Goal: Find specific page/section: Find specific page/section

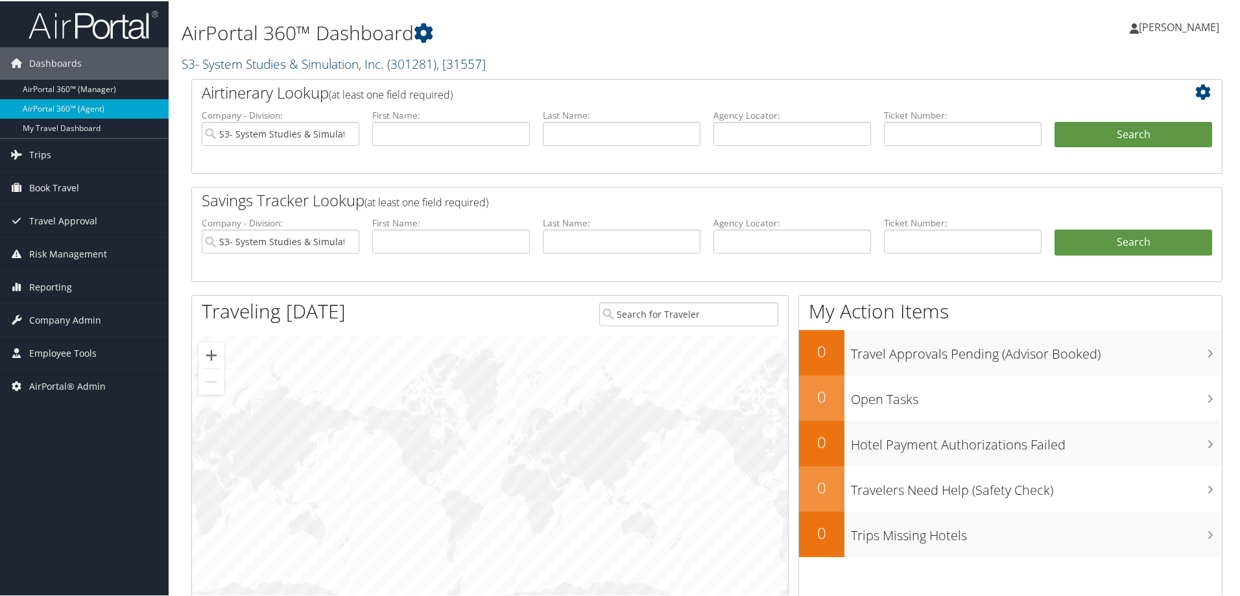
click at [339, 54] on link "S3- System Studies & Simulation, Inc. ( 301281 ) , [ 31557 ]" at bounding box center [334, 63] width 304 height 18
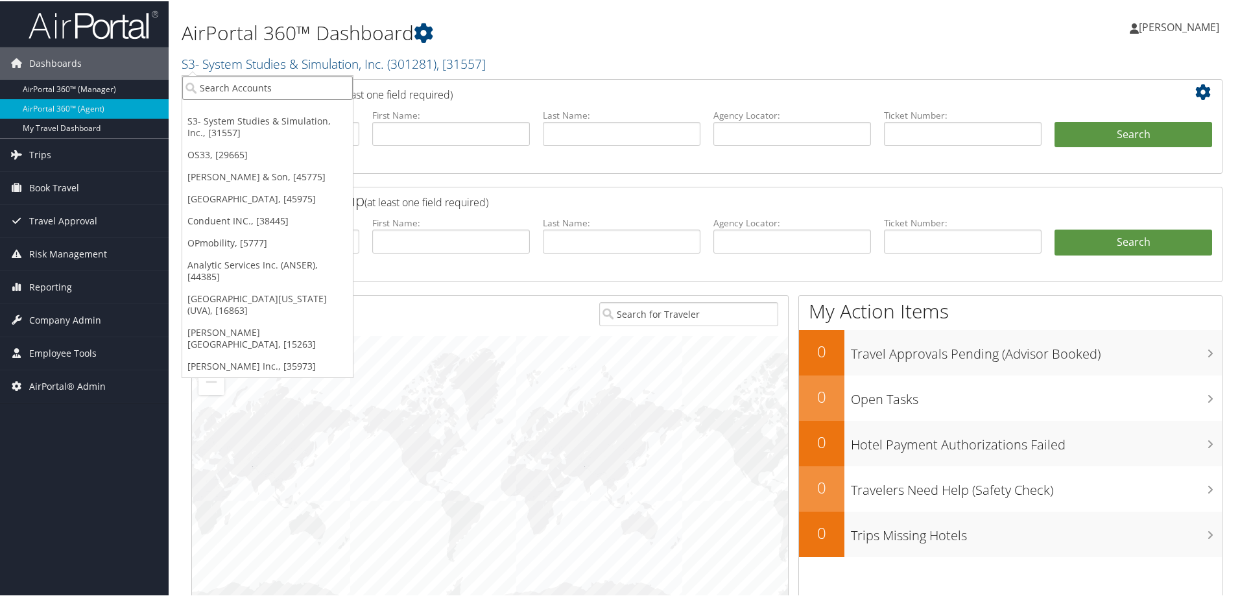
click at [298, 82] on input "search" at bounding box center [267, 87] width 171 height 24
type input "ucla"
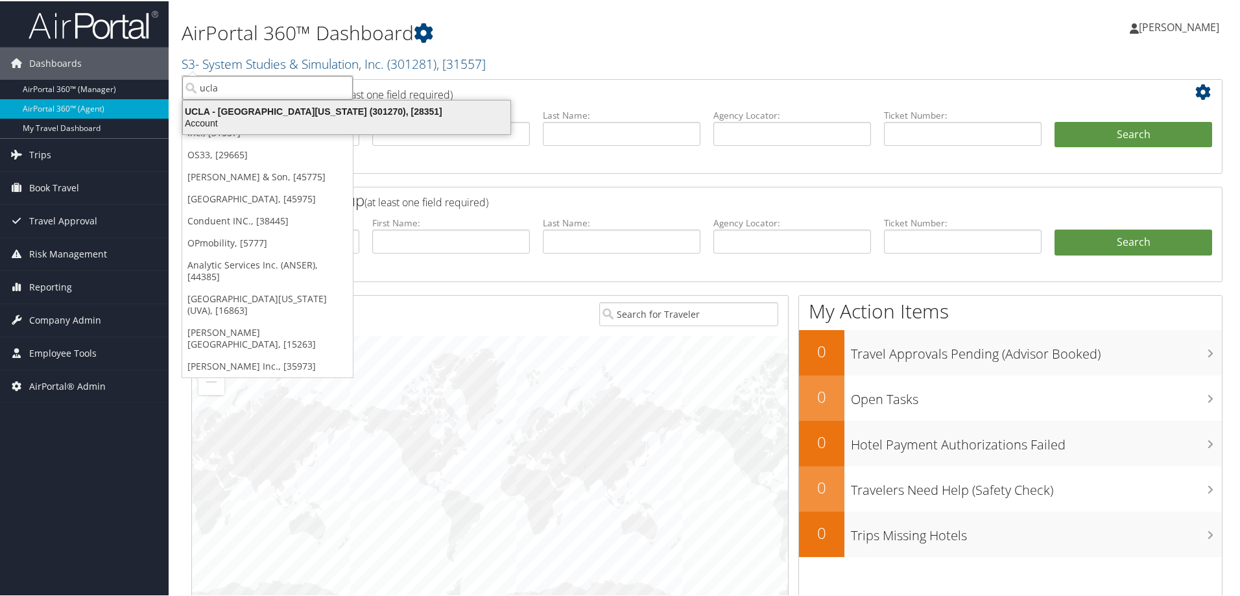
click at [293, 117] on div "Account" at bounding box center [346, 122] width 343 height 12
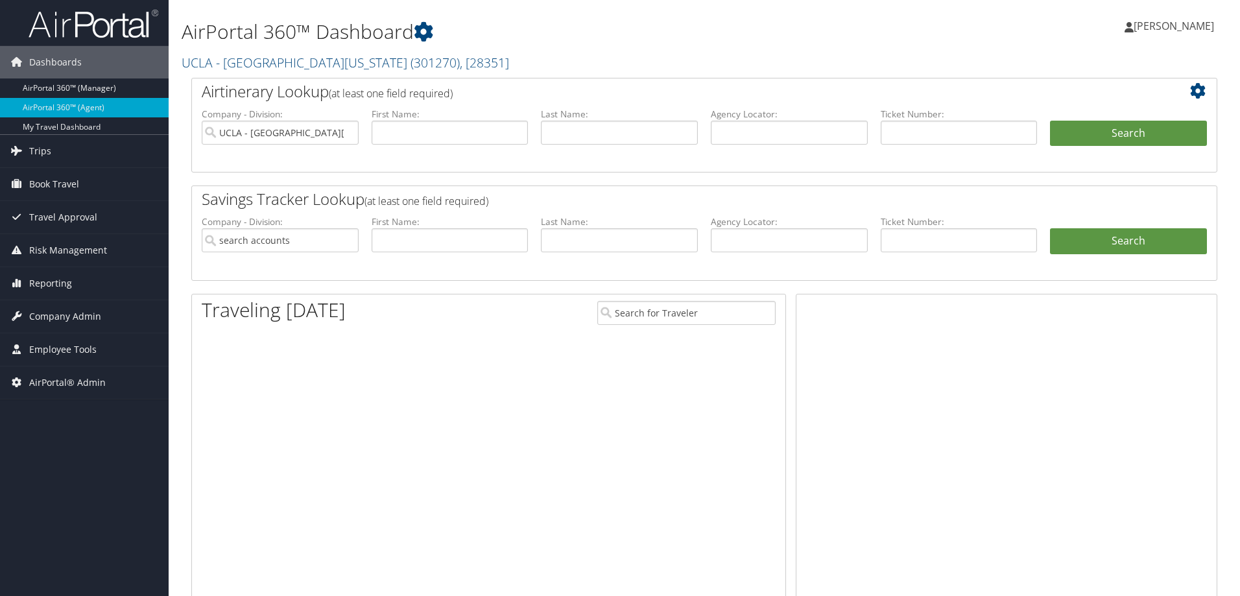
type input "UCLA - [GEOGRAPHIC_DATA][US_STATE]"
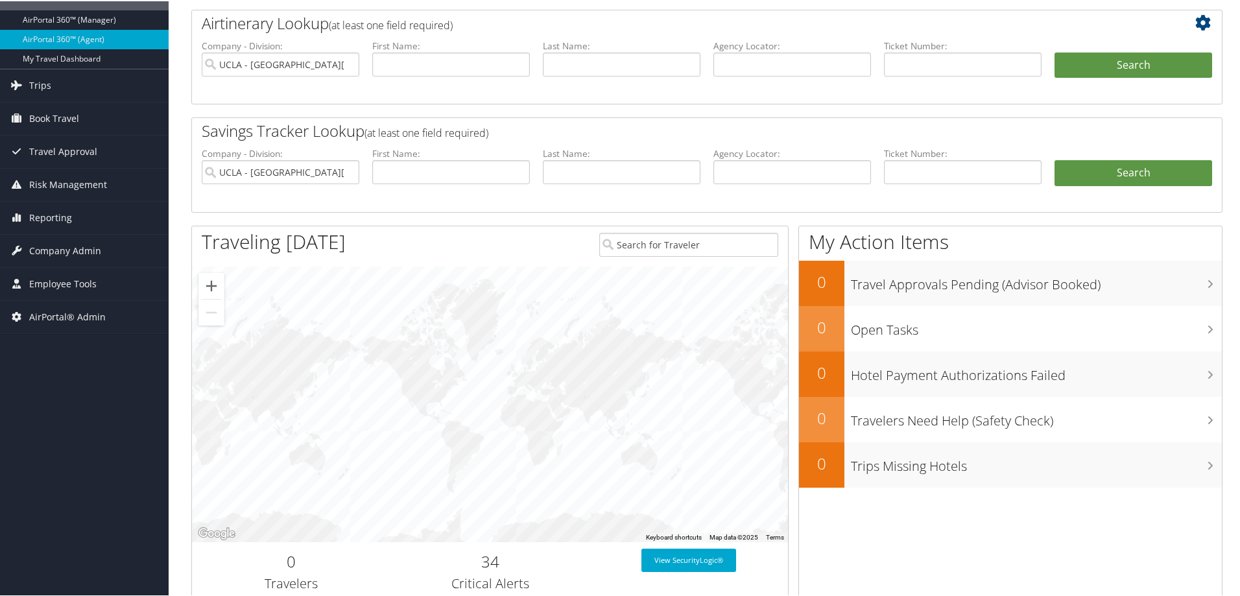
scroll to position [98, 0]
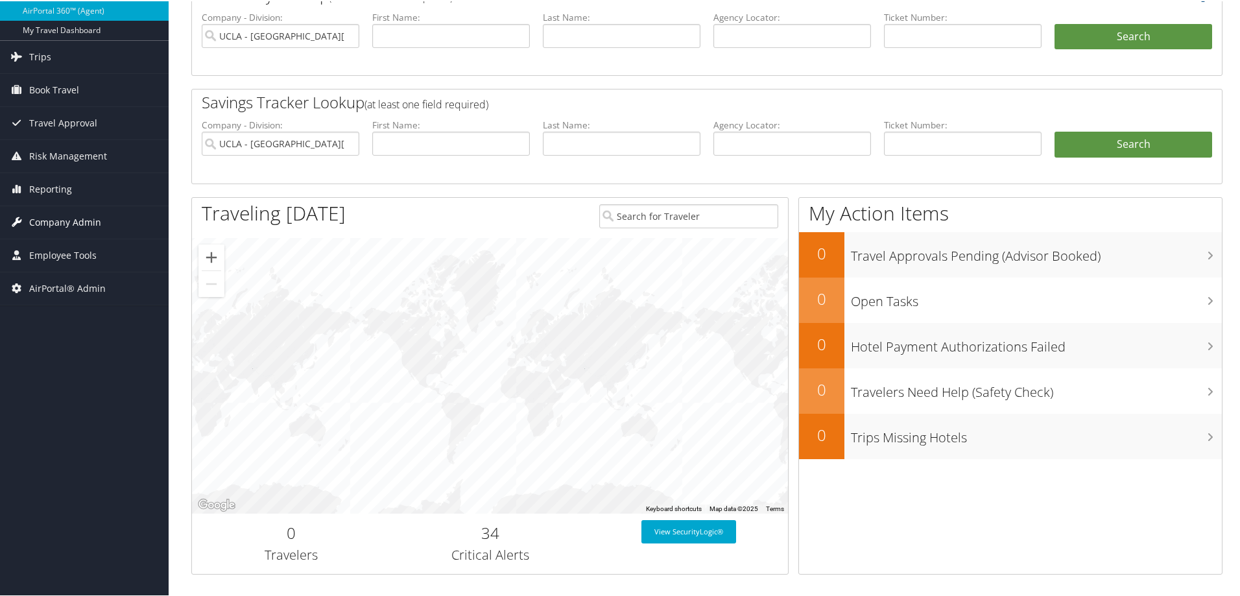
click at [84, 228] on span "Company Admin" at bounding box center [65, 221] width 72 height 32
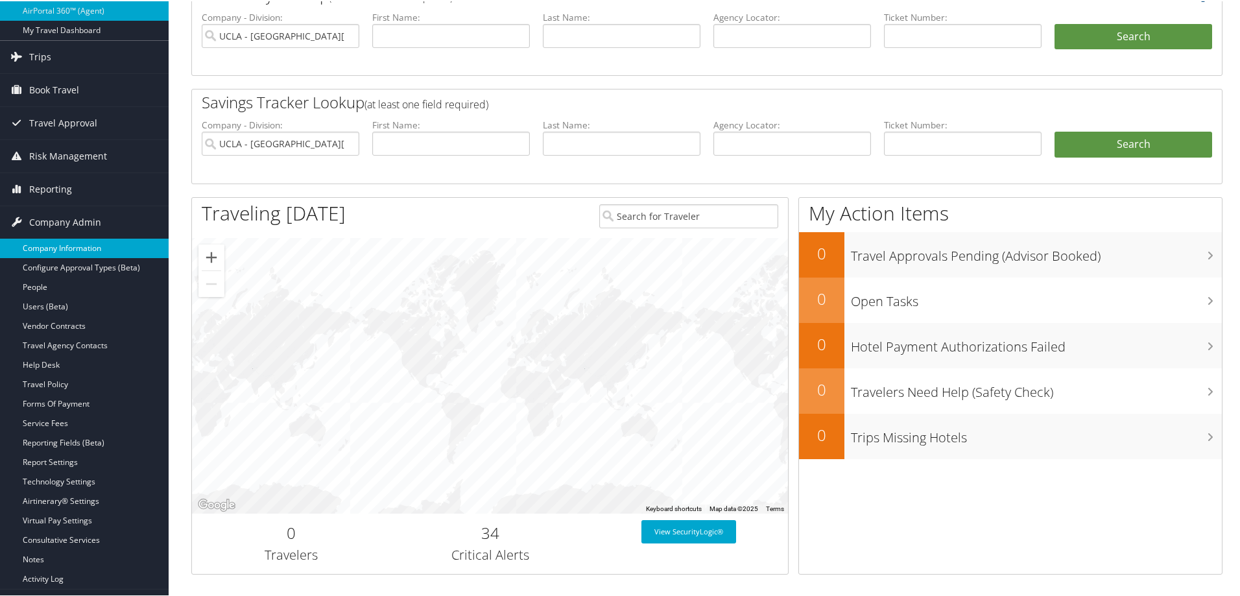
click at [69, 248] on link "Company Information" at bounding box center [84, 246] width 169 height 19
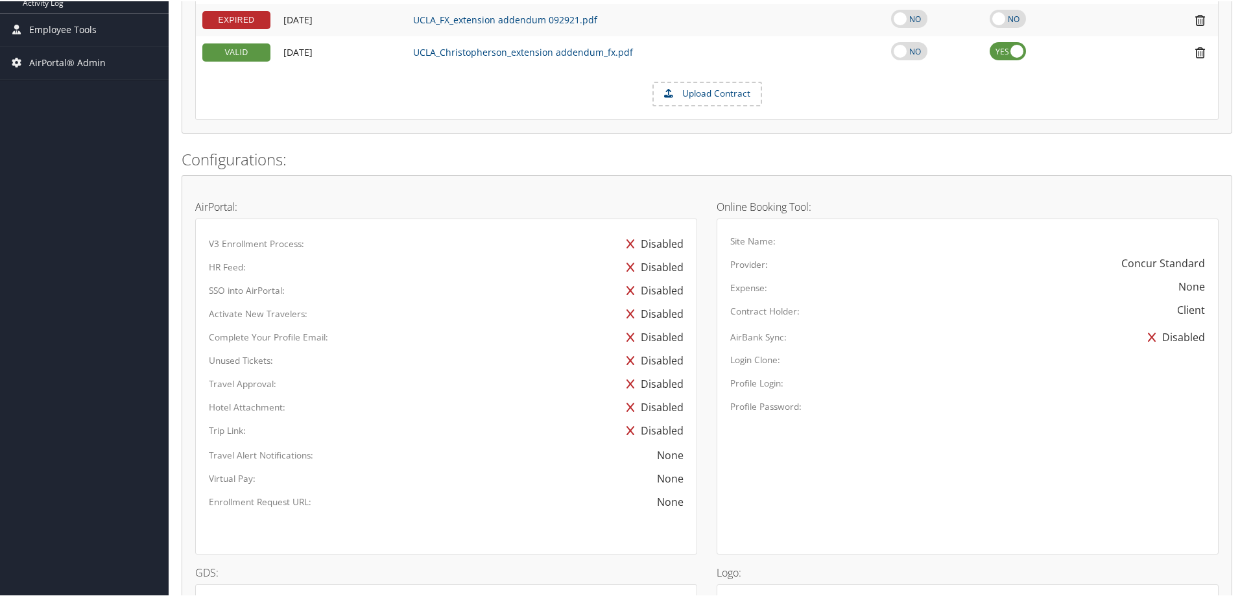
scroll to position [961, 0]
